Goal: Information Seeking & Learning: Learn about a topic

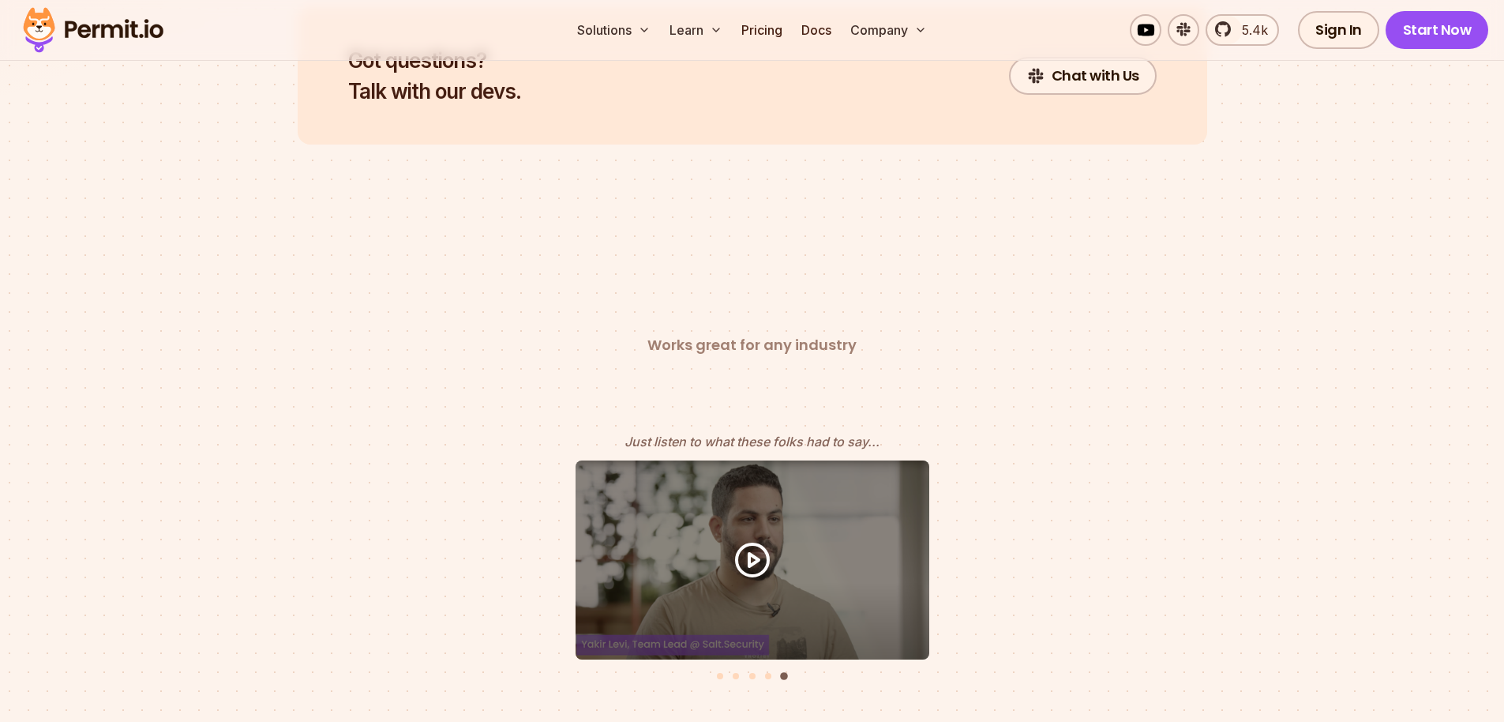
scroll to position [8456, 0]
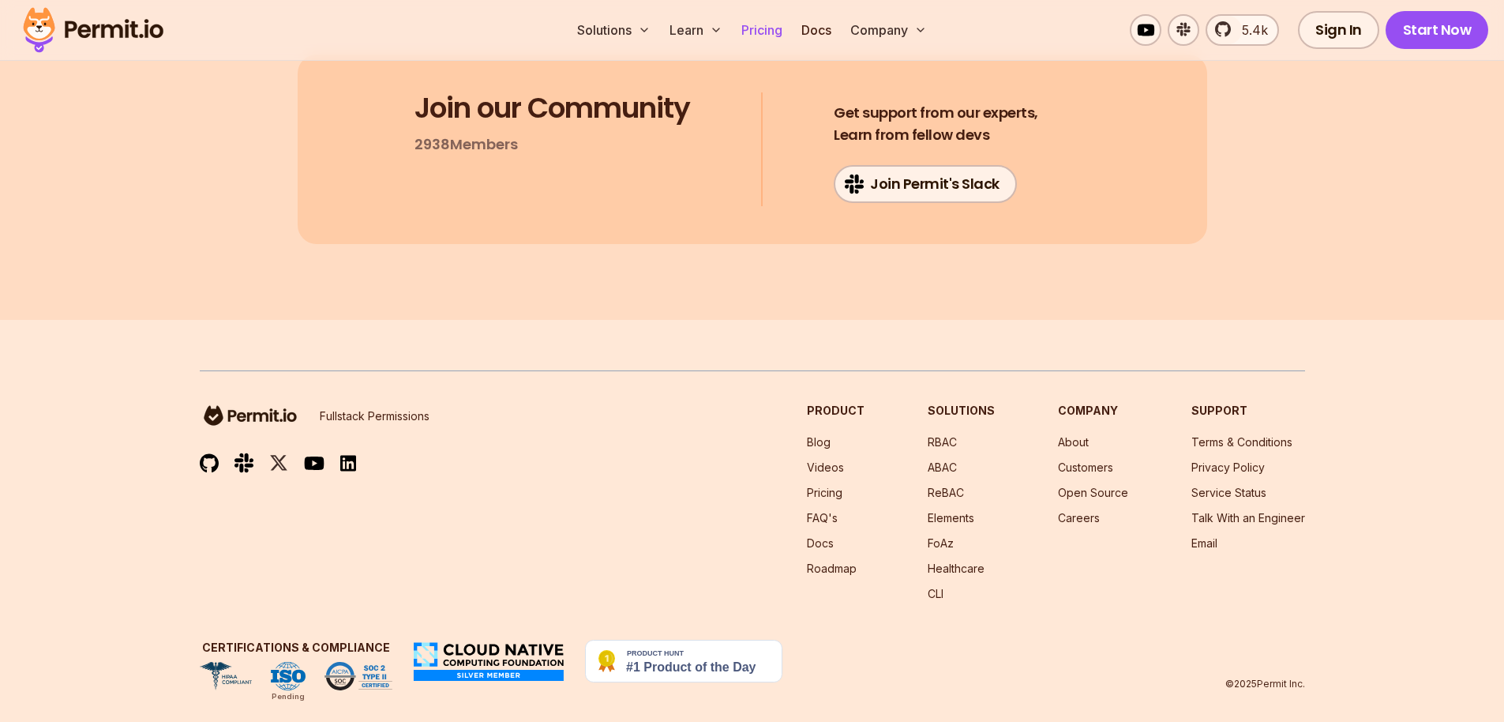
click at [749, 36] on link "Pricing" at bounding box center [762, 30] width 54 height 32
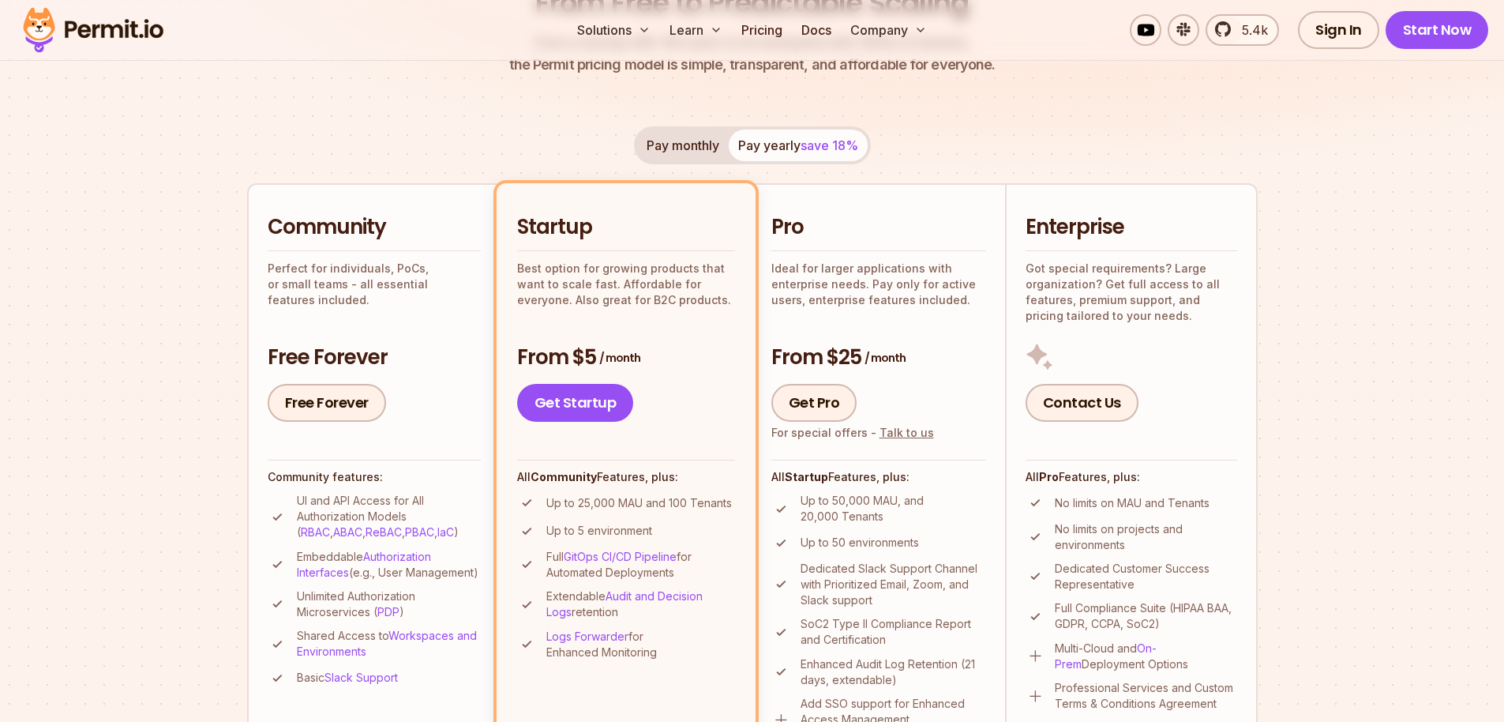
scroll to position [467, 0]
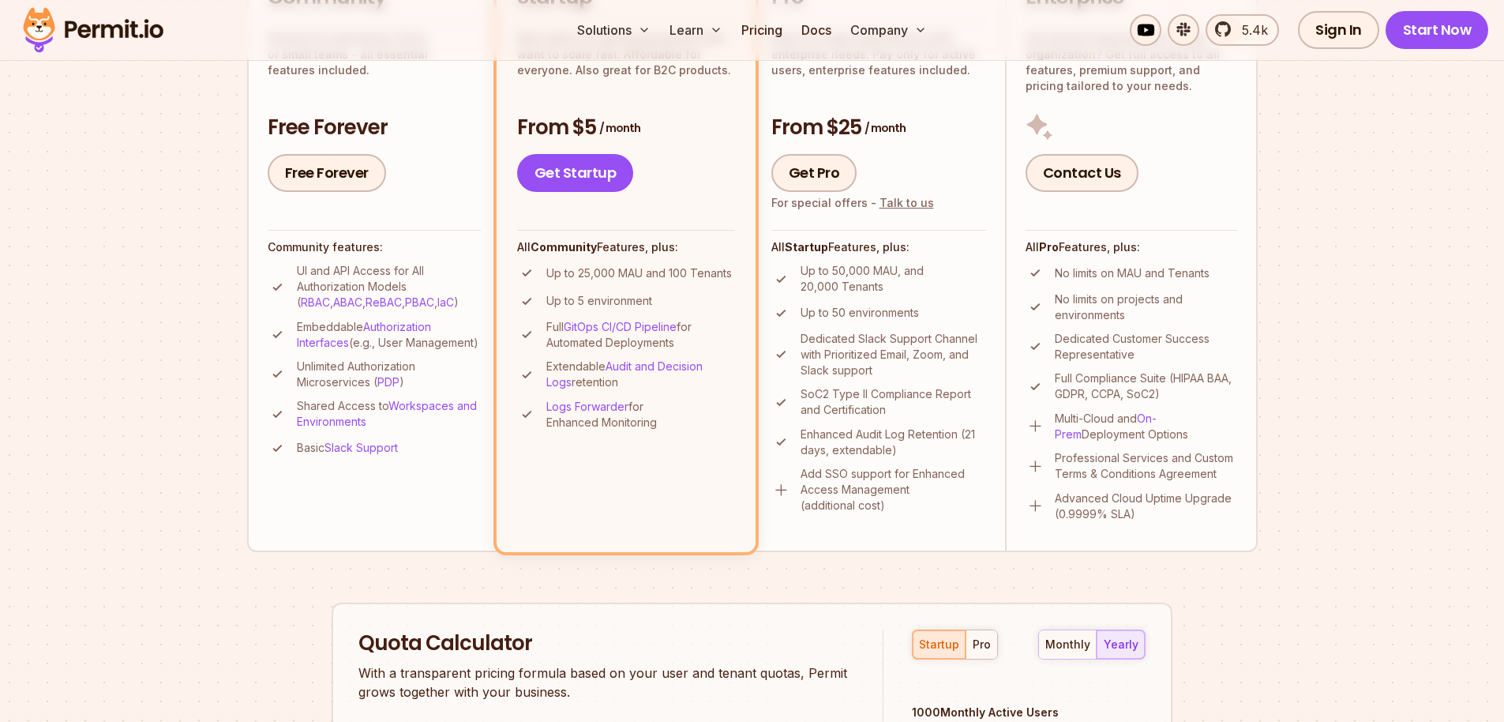
click at [327, 384] on p "Unlimited Authorization Microservices ( PDP )" at bounding box center [389, 375] width 184 height 32
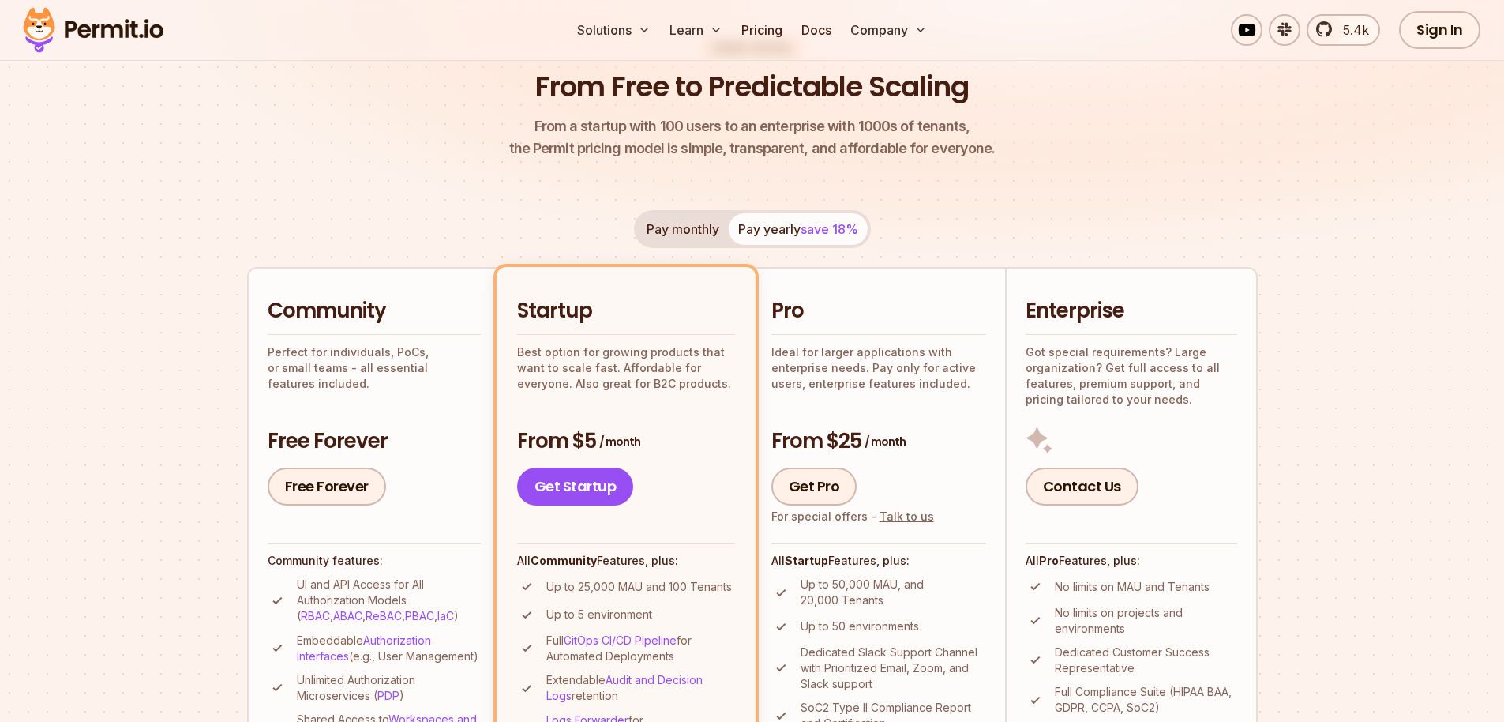
scroll to position [157, 0]
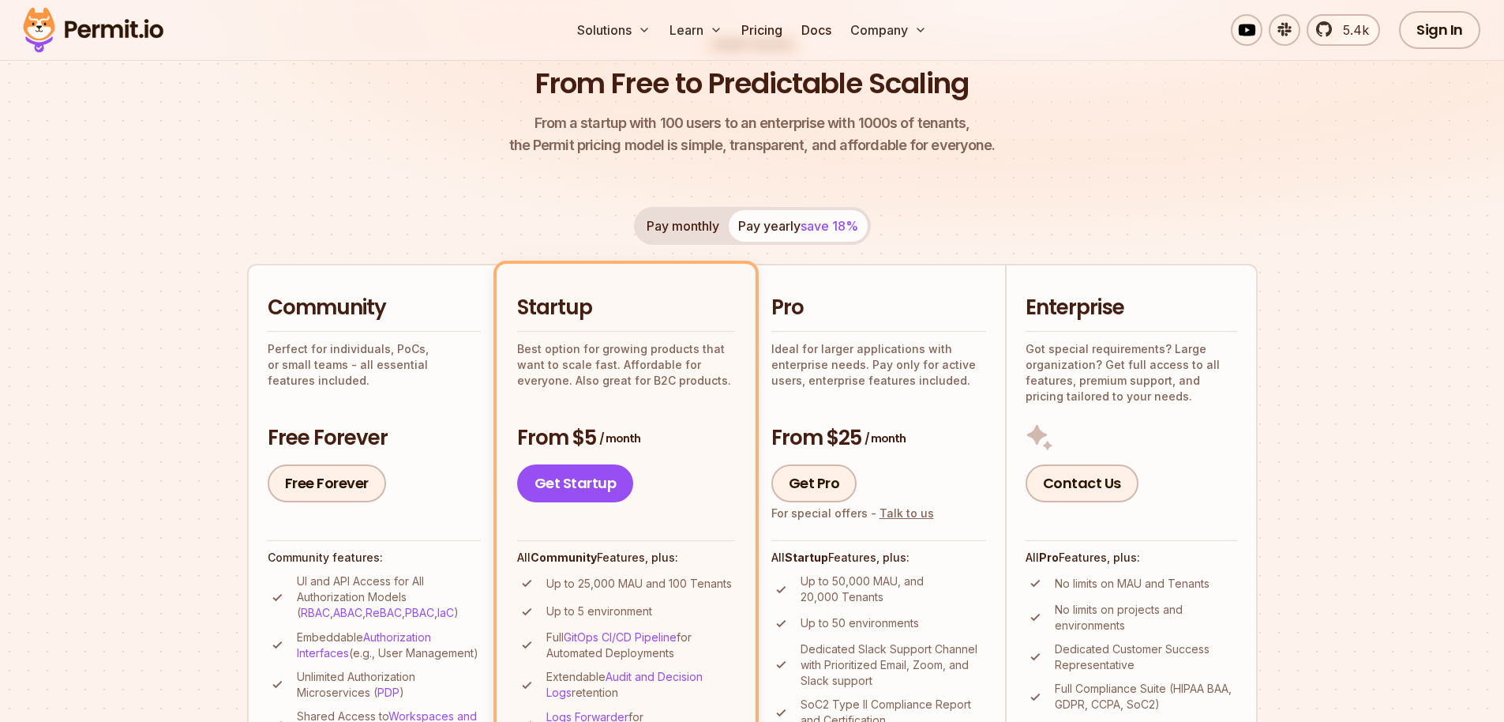
click at [682, 223] on button "Pay monthly" at bounding box center [683, 226] width 92 height 32
click at [769, 218] on button "Pay yearly save 18%" at bounding box center [798, 226] width 139 height 32
click at [670, 230] on button "Pay monthly" at bounding box center [683, 226] width 92 height 32
click at [797, 218] on button "Pay yearly save 18%" at bounding box center [798, 226] width 139 height 32
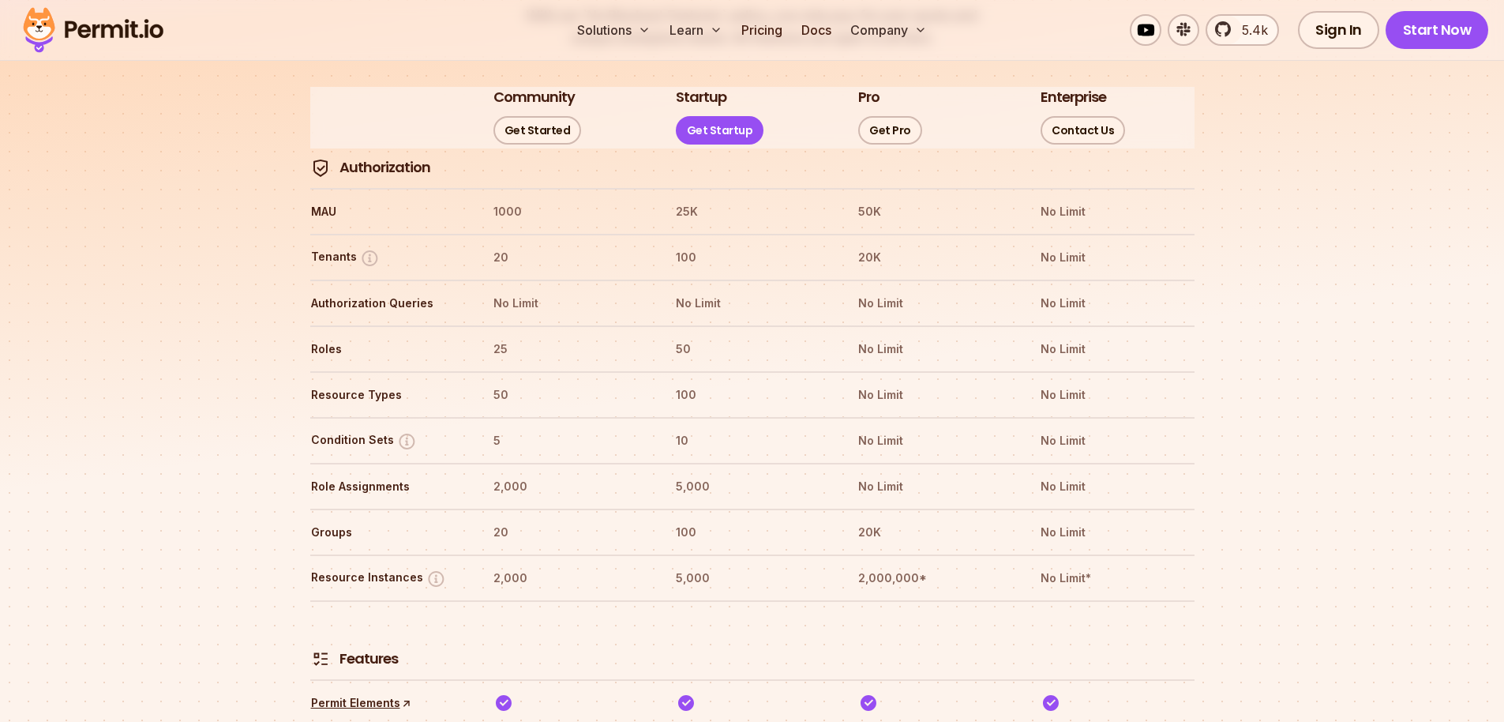
scroll to position [1883, 0]
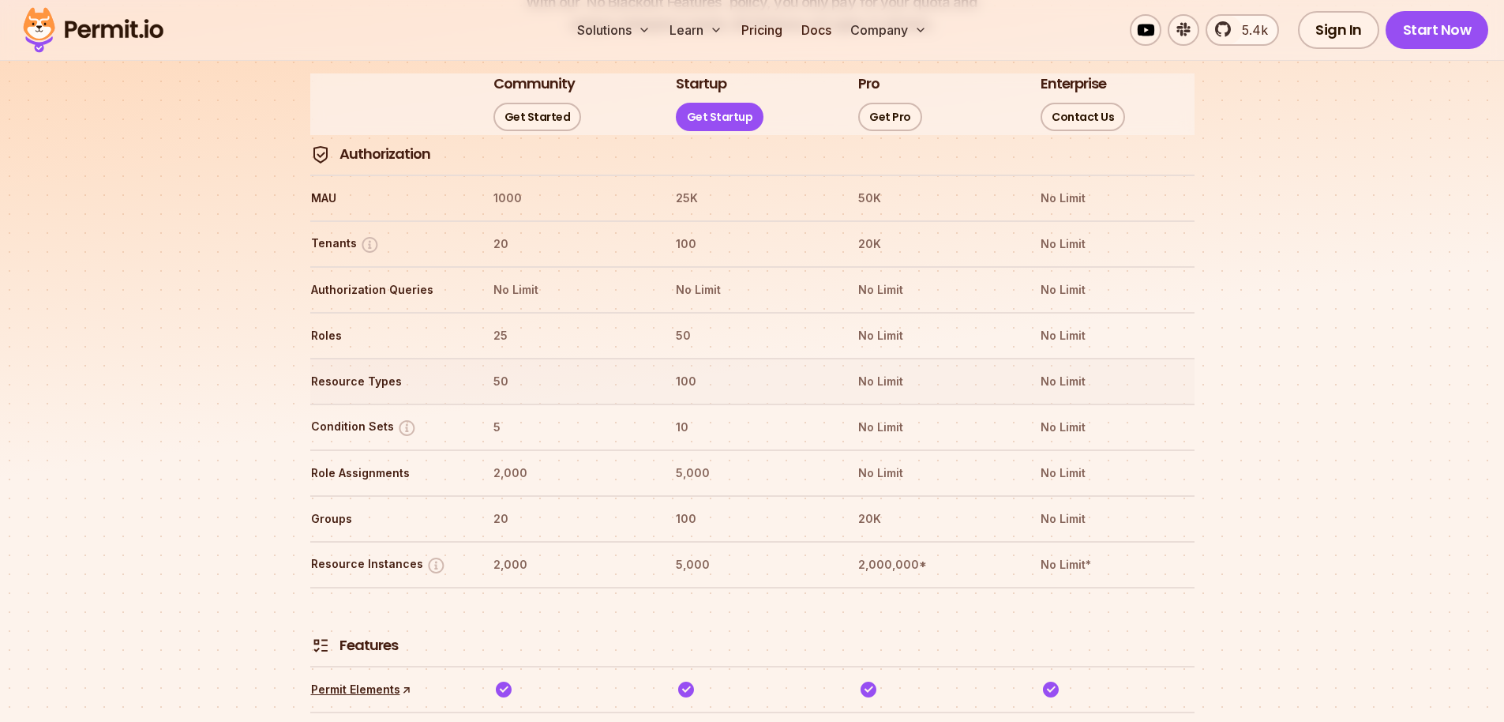
click at [682, 369] on th "100" at bounding box center [752, 381] width 154 height 25
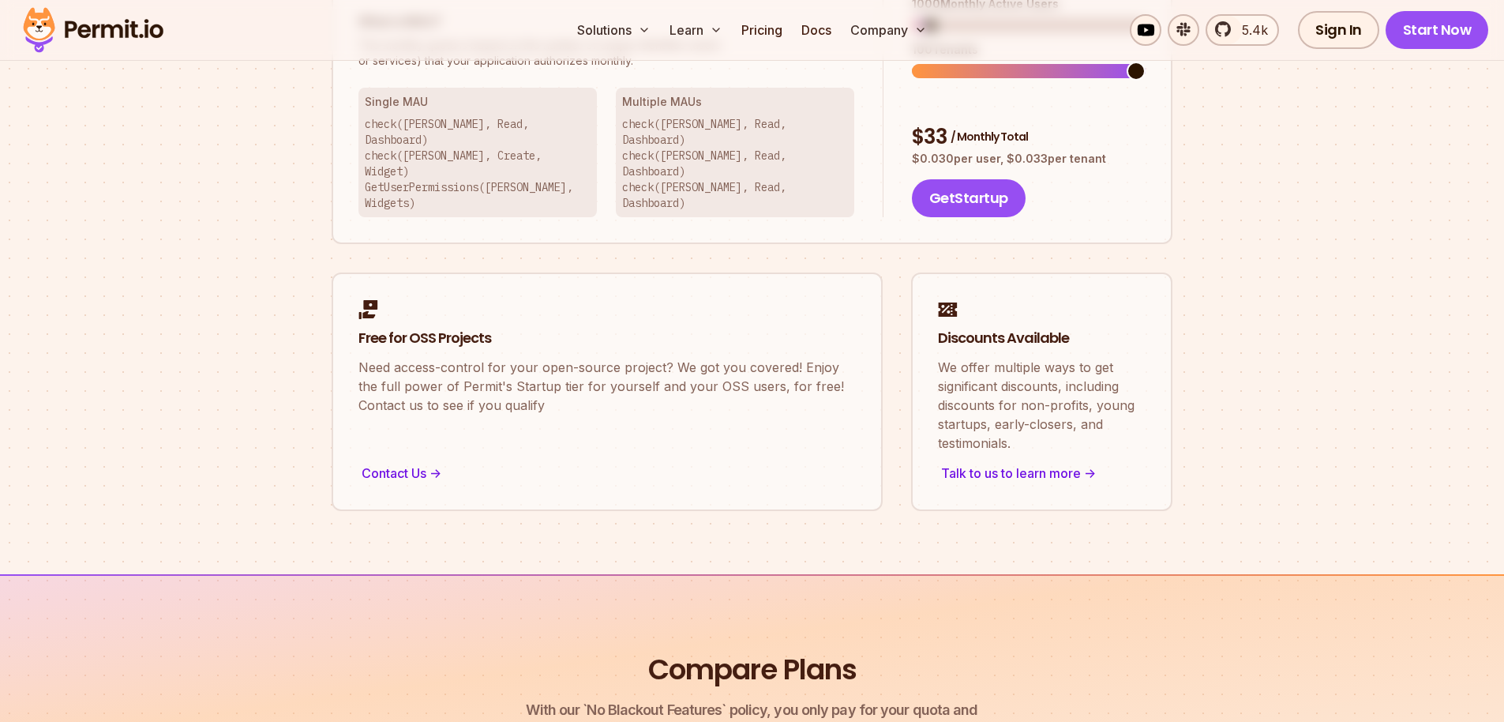
scroll to position [0, 0]
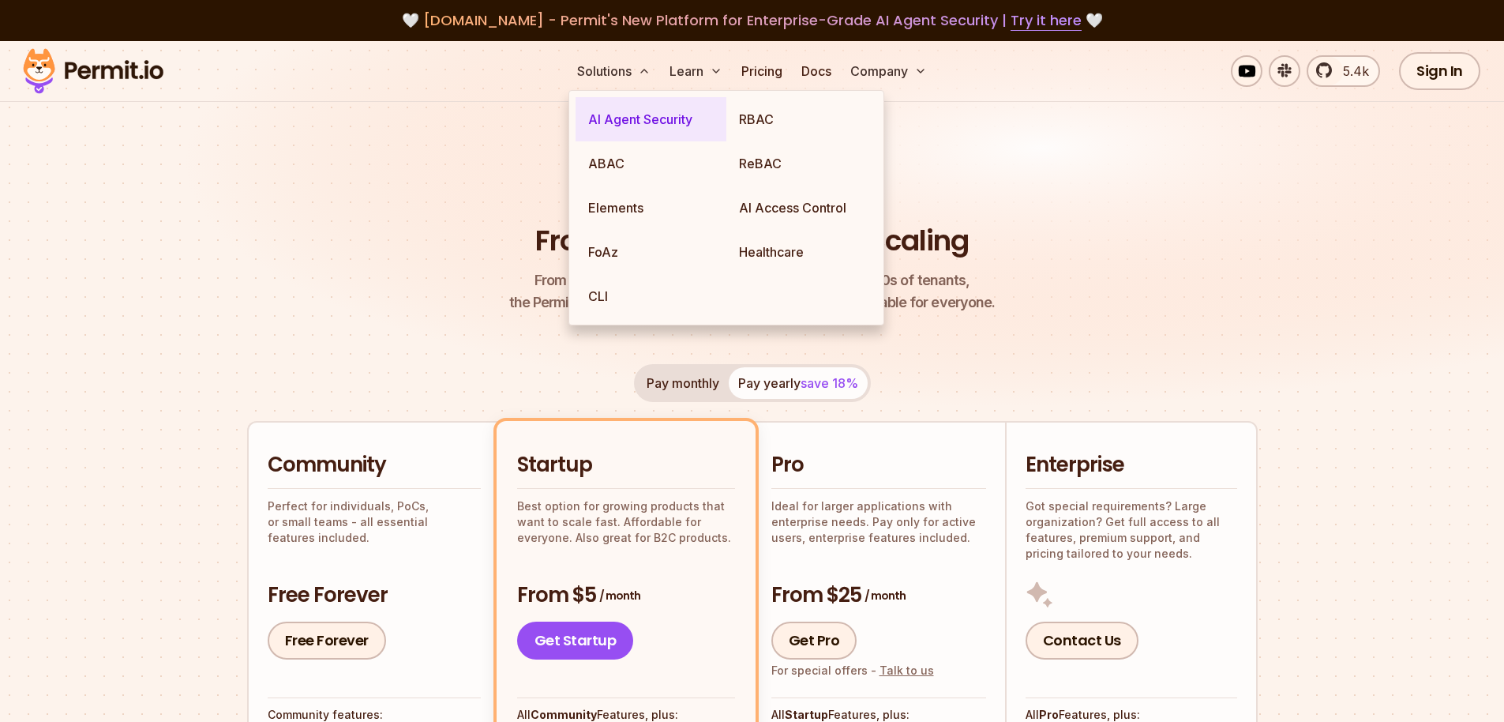
click at [630, 126] on link "AI Agent Security" at bounding box center [651, 119] width 151 height 44
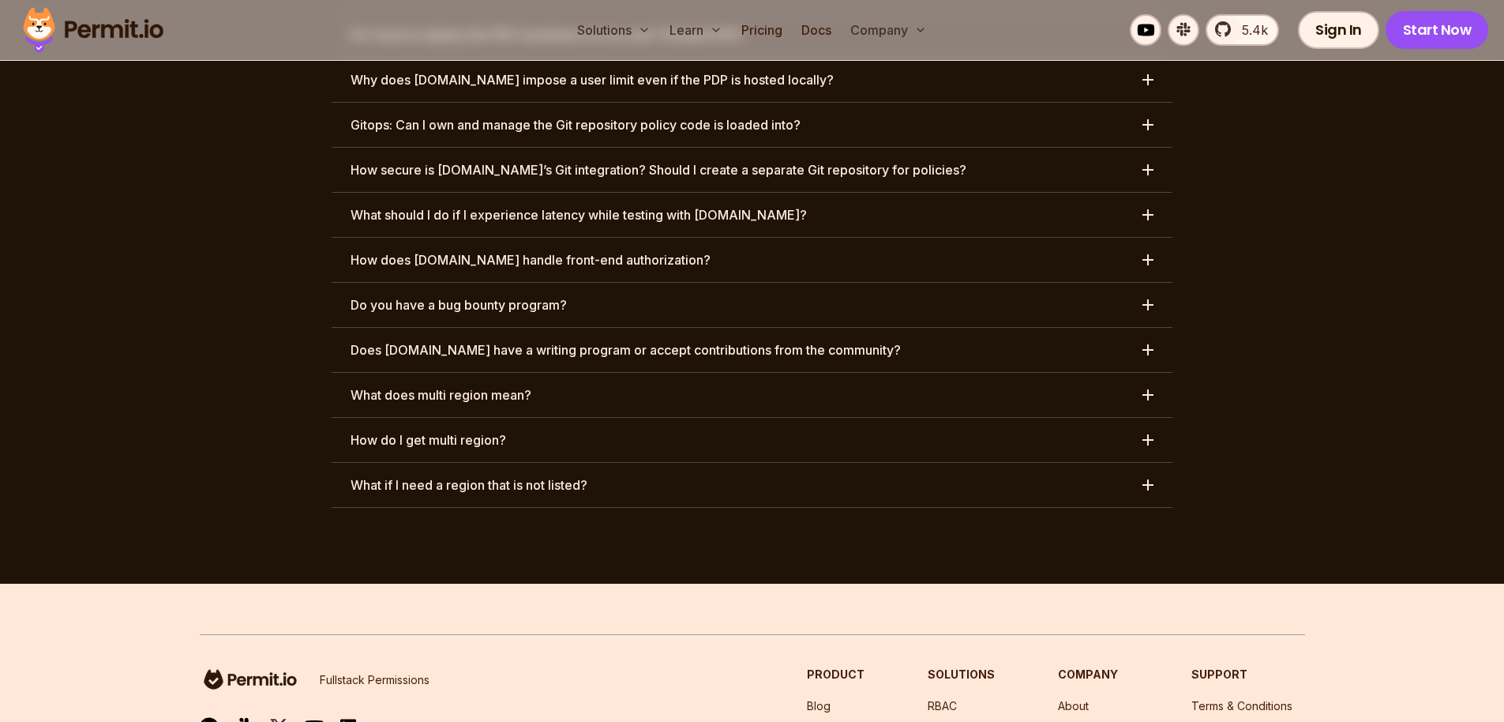
scroll to position [8319, 0]
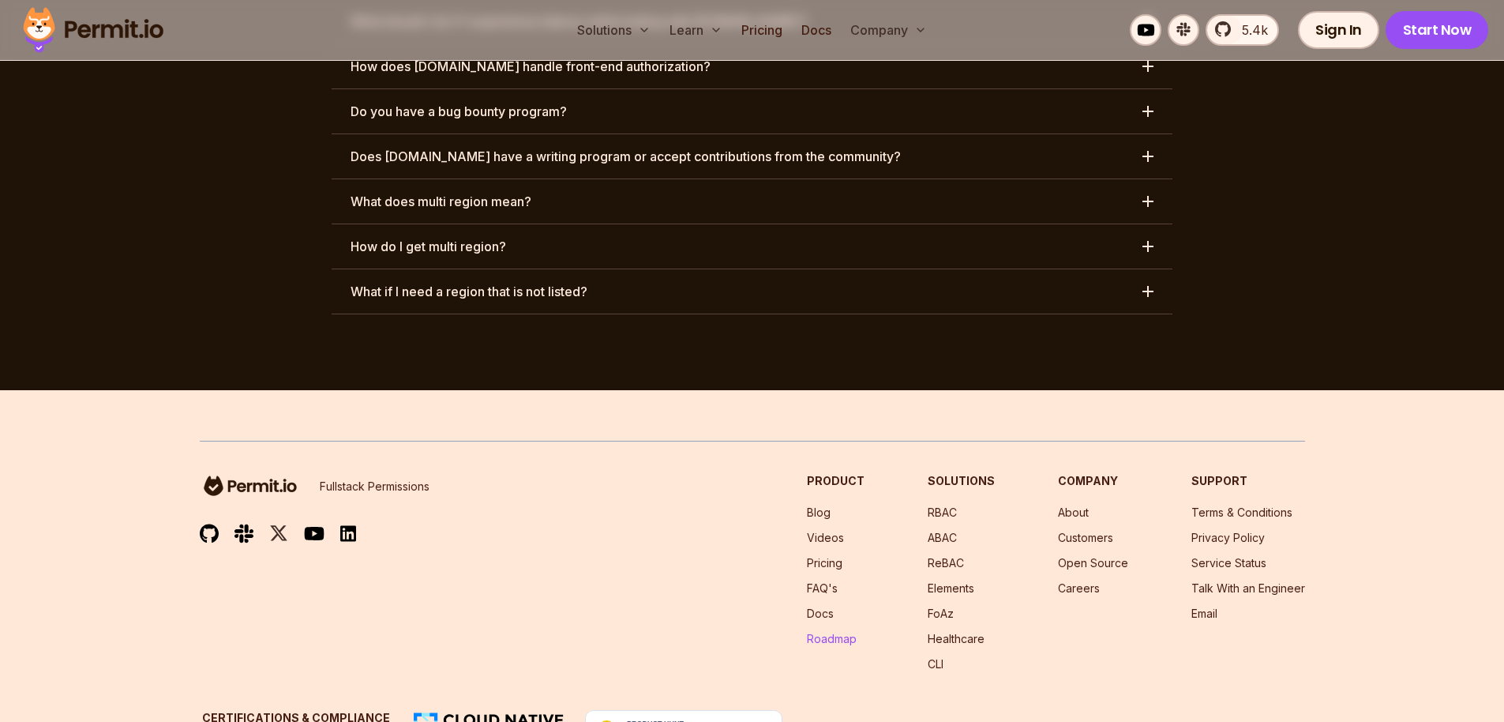
click at [855, 632] on link "Roadmap" at bounding box center [832, 638] width 50 height 13
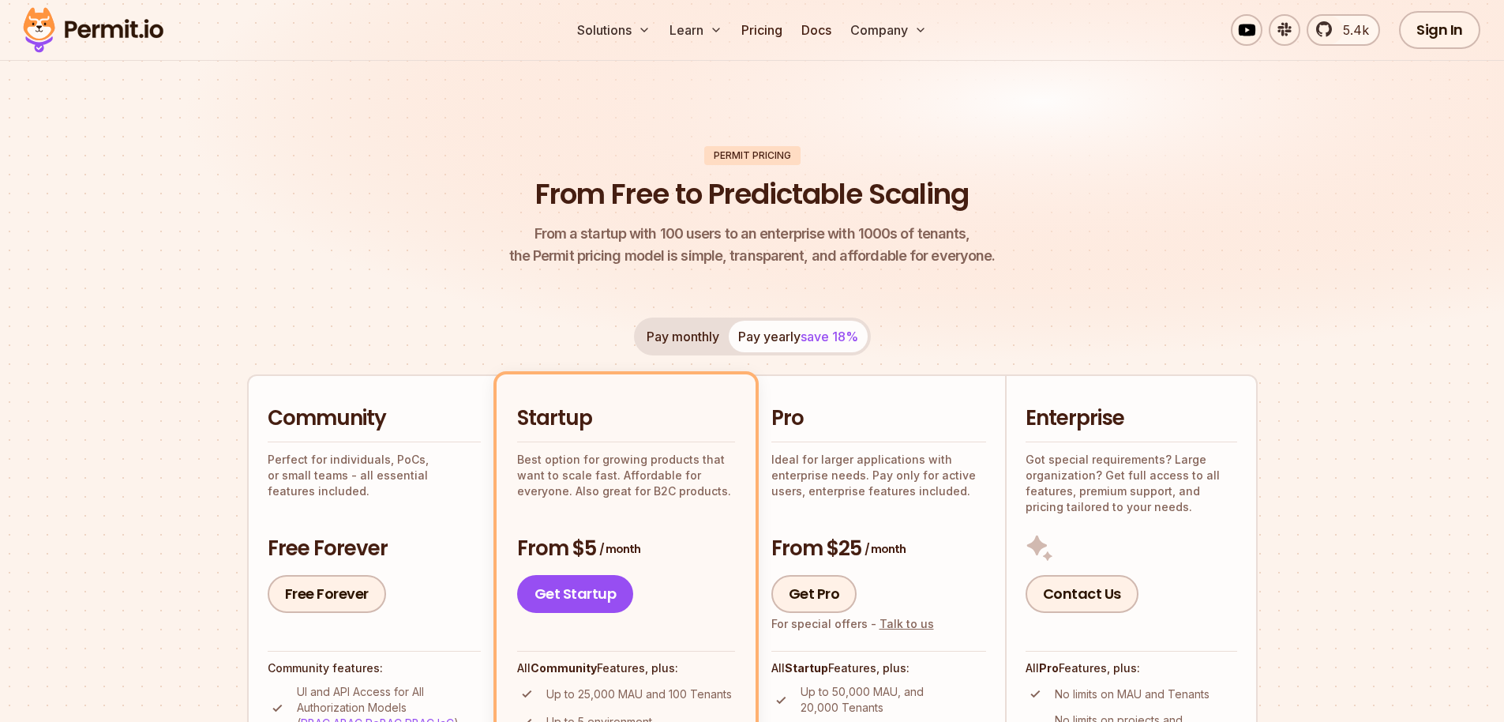
scroll to position [0, 0]
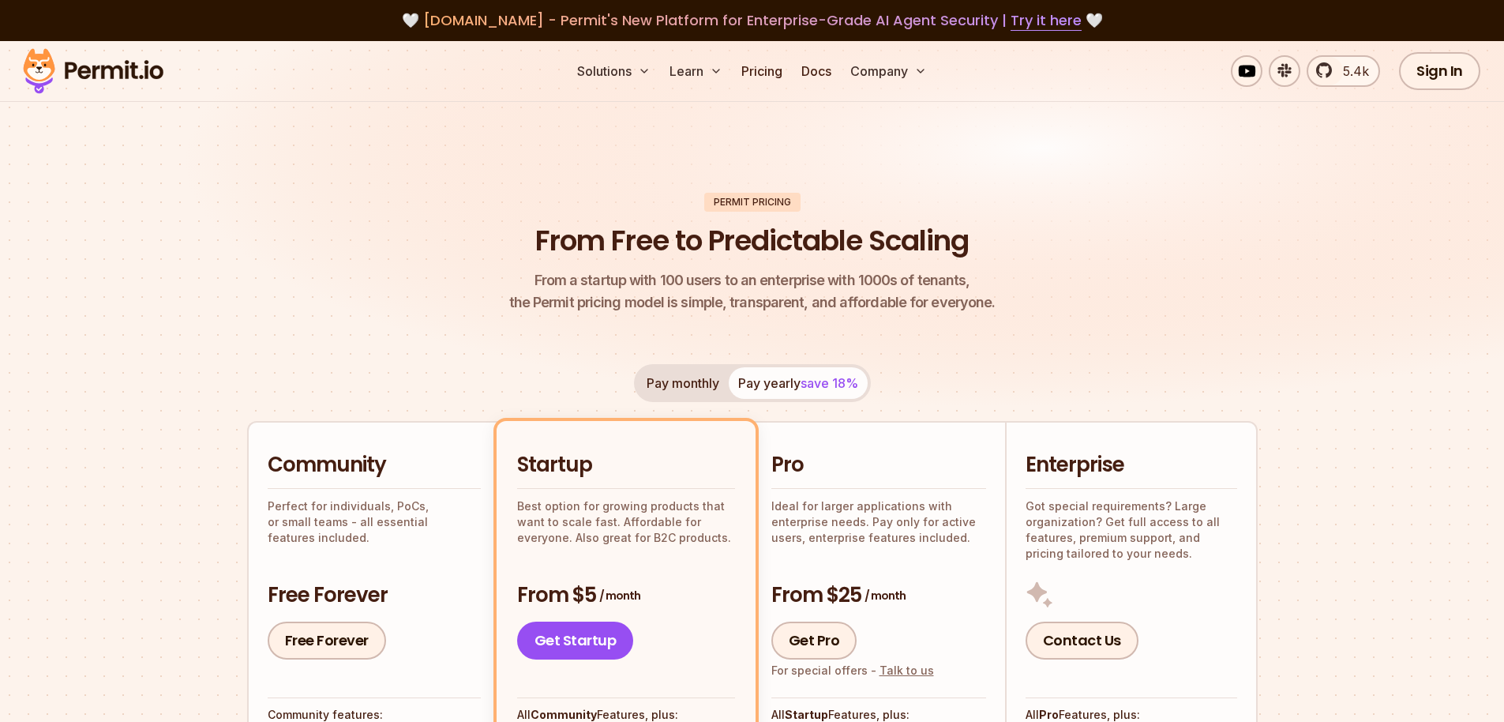
click at [568, 242] on h1 "From Free to Predictable Scaling" at bounding box center [752, 240] width 434 height 39
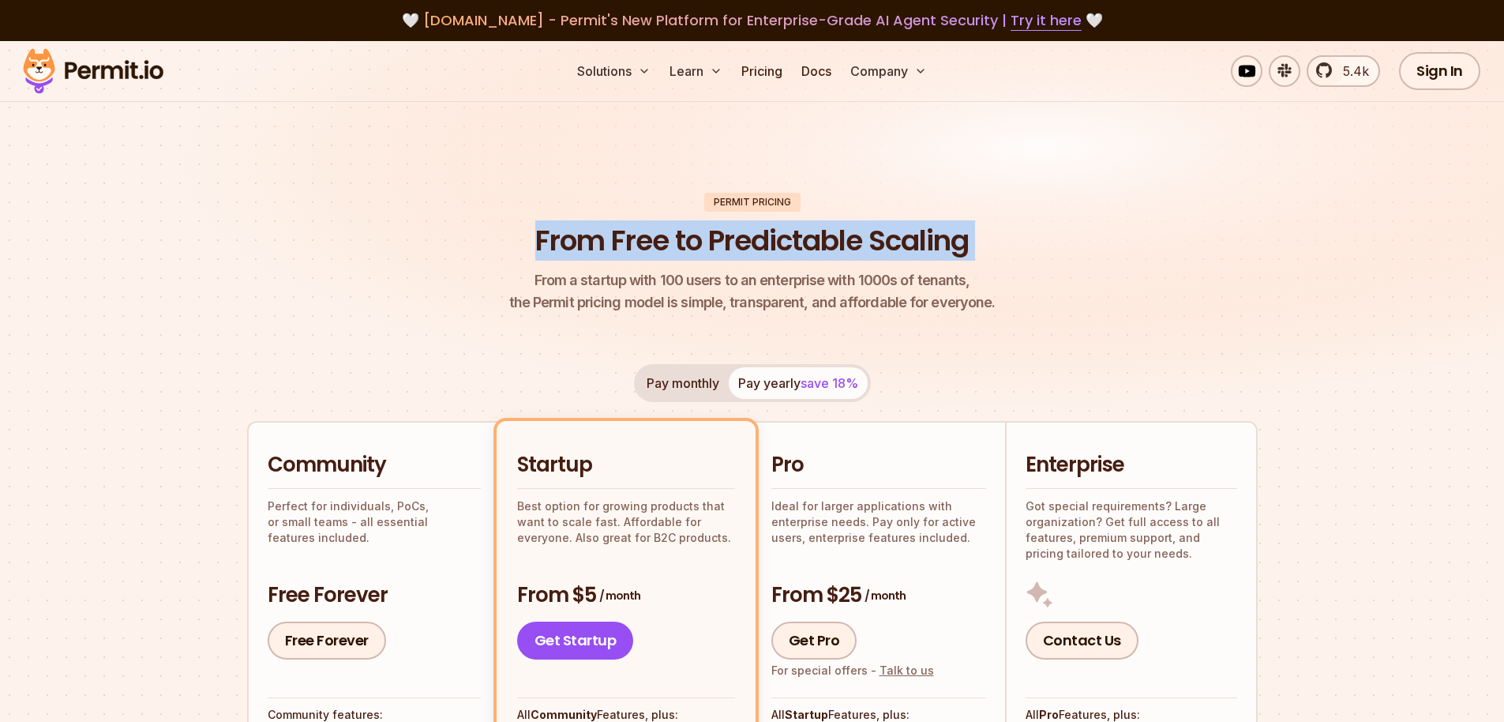
click at [568, 242] on h1 "From Free to Predictable Scaling" at bounding box center [752, 240] width 434 height 39
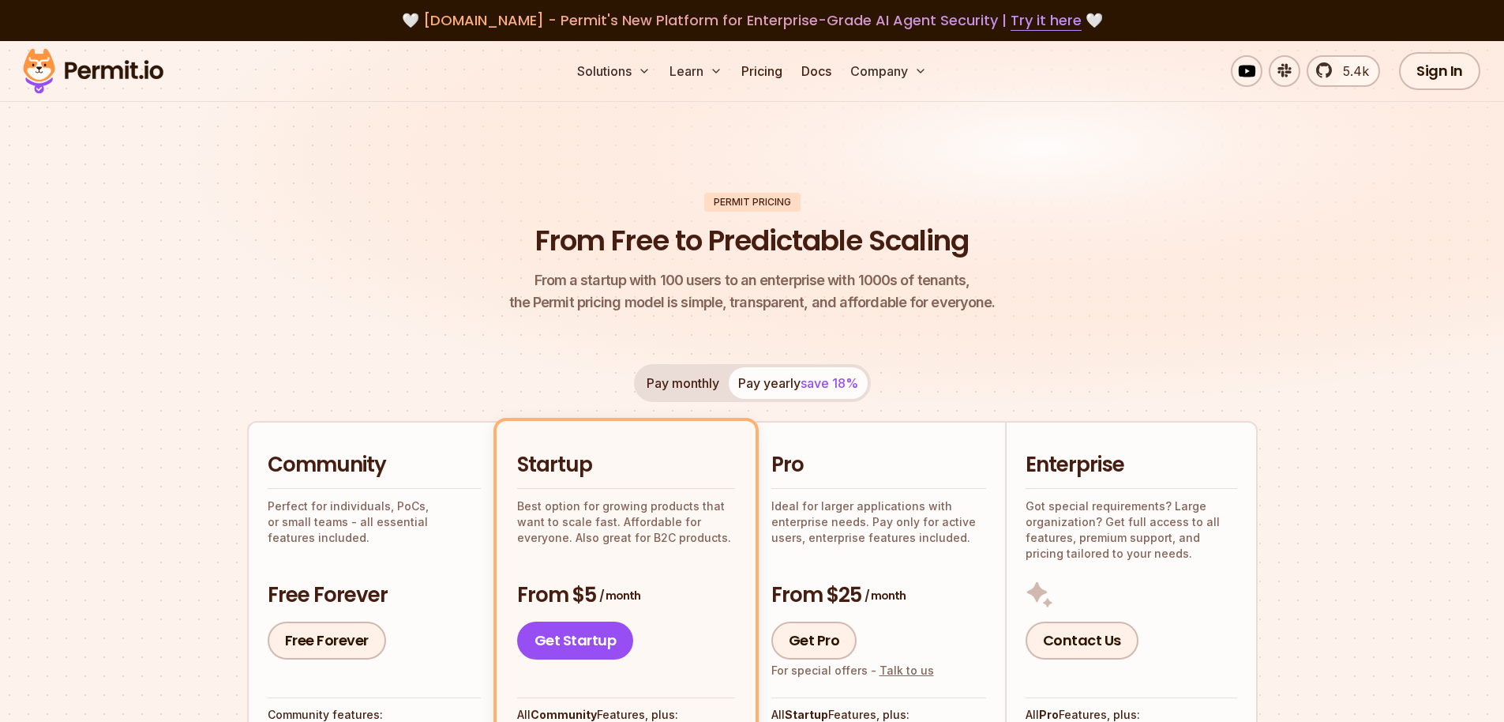
click at [738, 200] on div "Permit Pricing" at bounding box center [752, 202] width 96 height 19
